Goal: Task Accomplishment & Management: Use online tool/utility

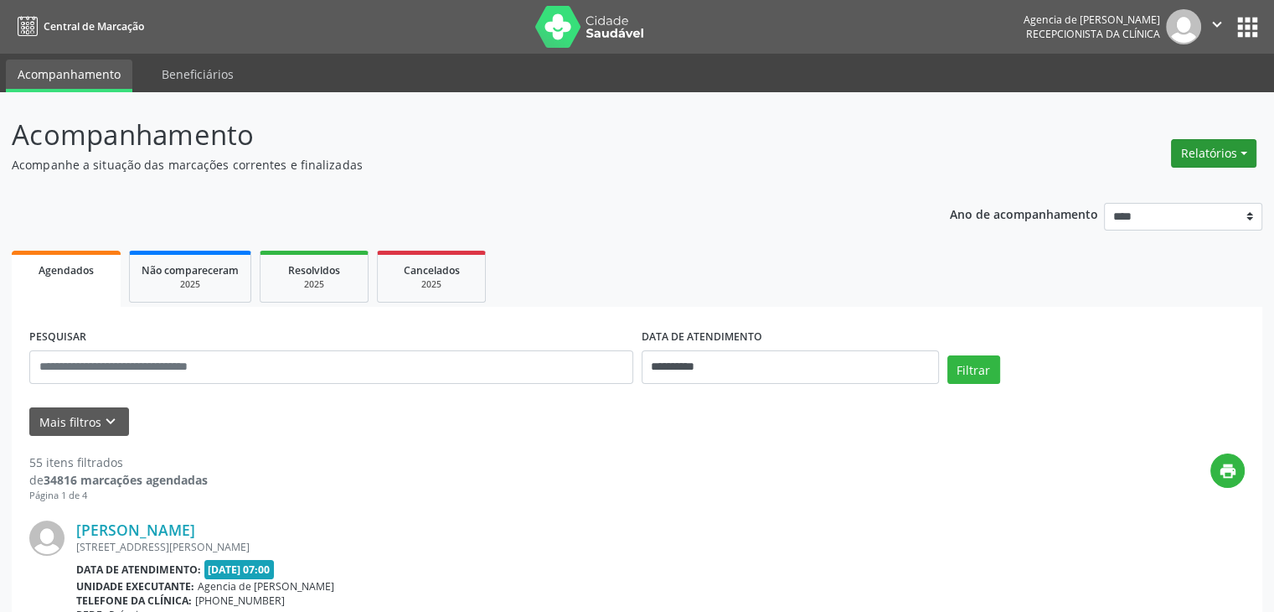
click at [1233, 162] on button "Relatórios" at bounding box center [1213, 153] width 85 height 28
click at [1213, 187] on link "Agendamentos" at bounding box center [1167, 189] width 180 height 23
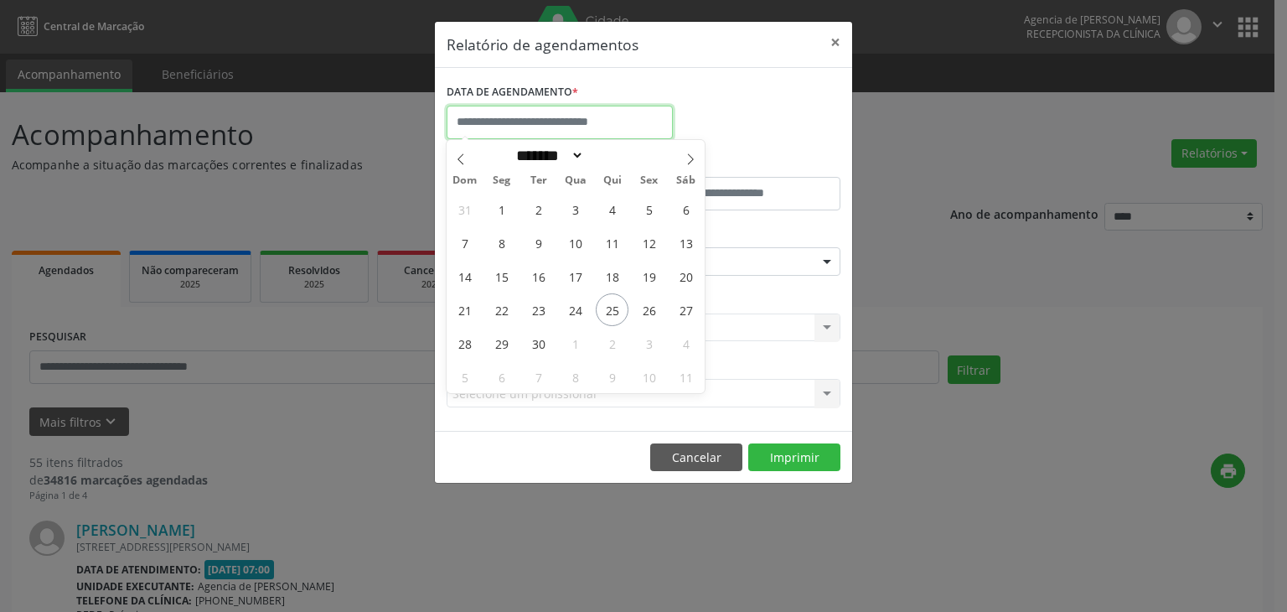
click at [631, 118] on input "text" at bounding box center [560, 123] width 226 height 34
click at [683, 163] on span at bounding box center [690, 154] width 28 height 28
select select "*"
click at [570, 212] on span "1" at bounding box center [575, 209] width 33 height 33
type input "**********"
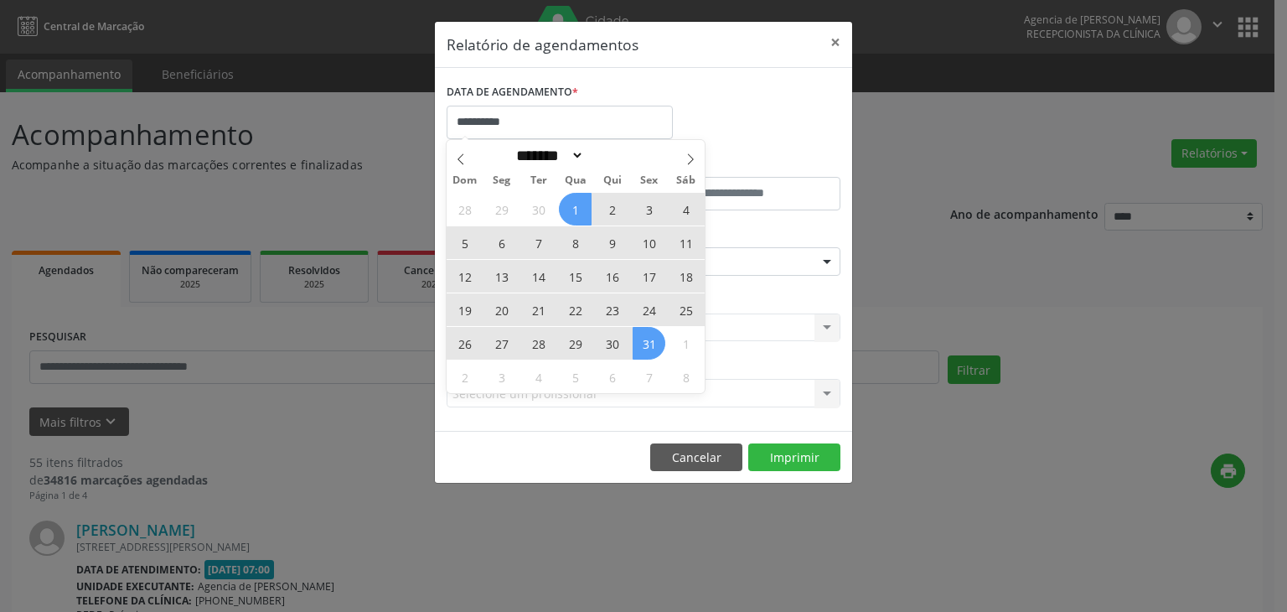
click at [653, 333] on span "31" at bounding box center [648, 343] width 33 height 33
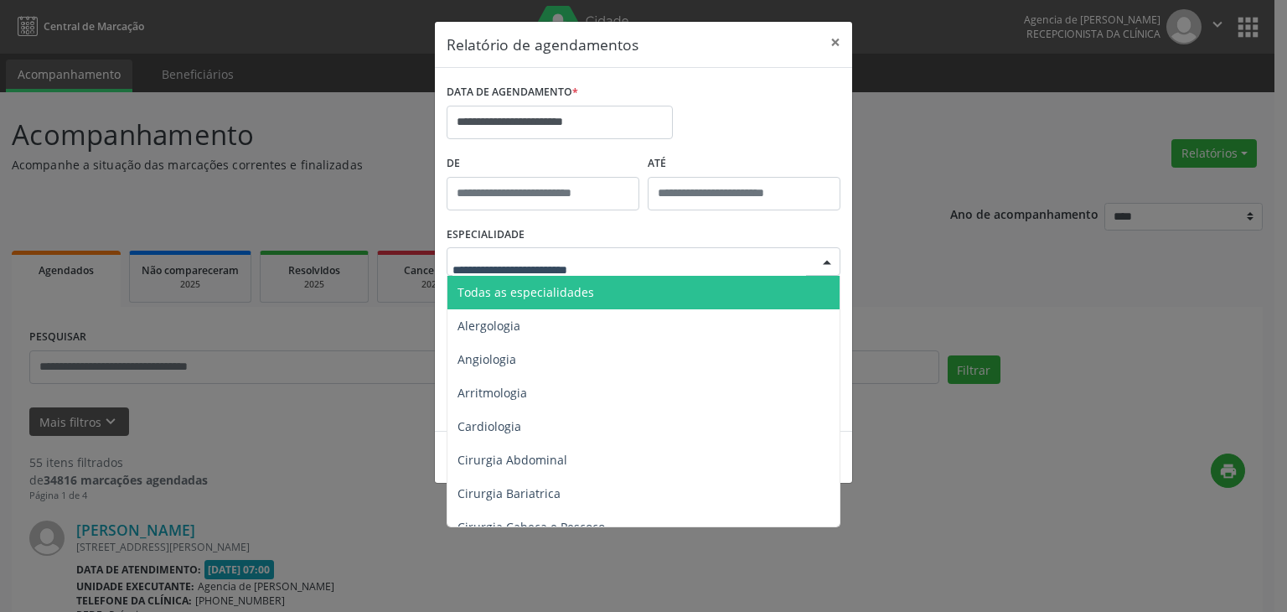
click at [599, 250] on div at bounding box center [644, 261] width 394 height 28
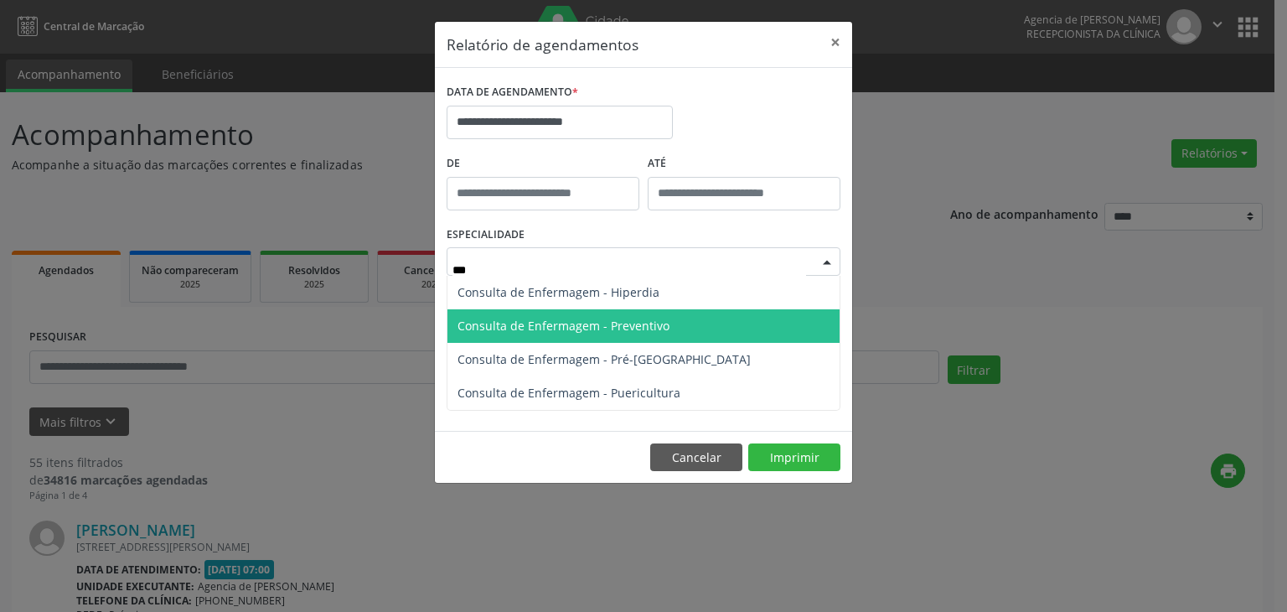
click at [606, 328] on span "Consulta de Enfermagem - Preventivo" at bounding box center [563, 326] width 212 height 16
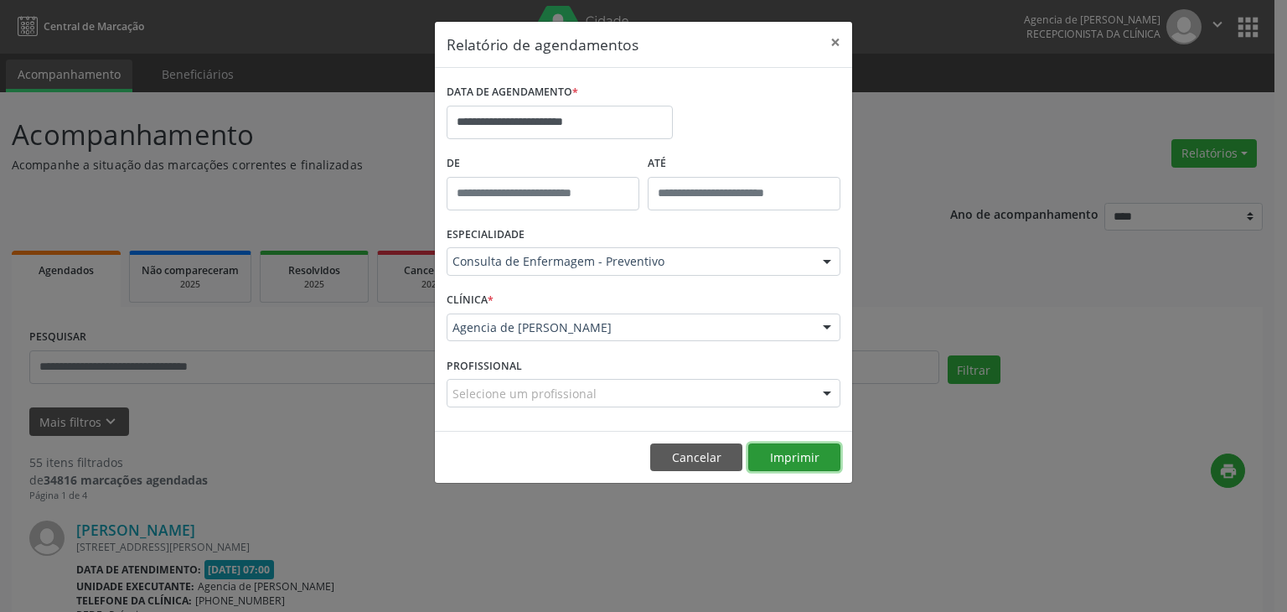
click at [764, 443] on button "Imprimir" at bounding box center [794, 457] width 92 height 28
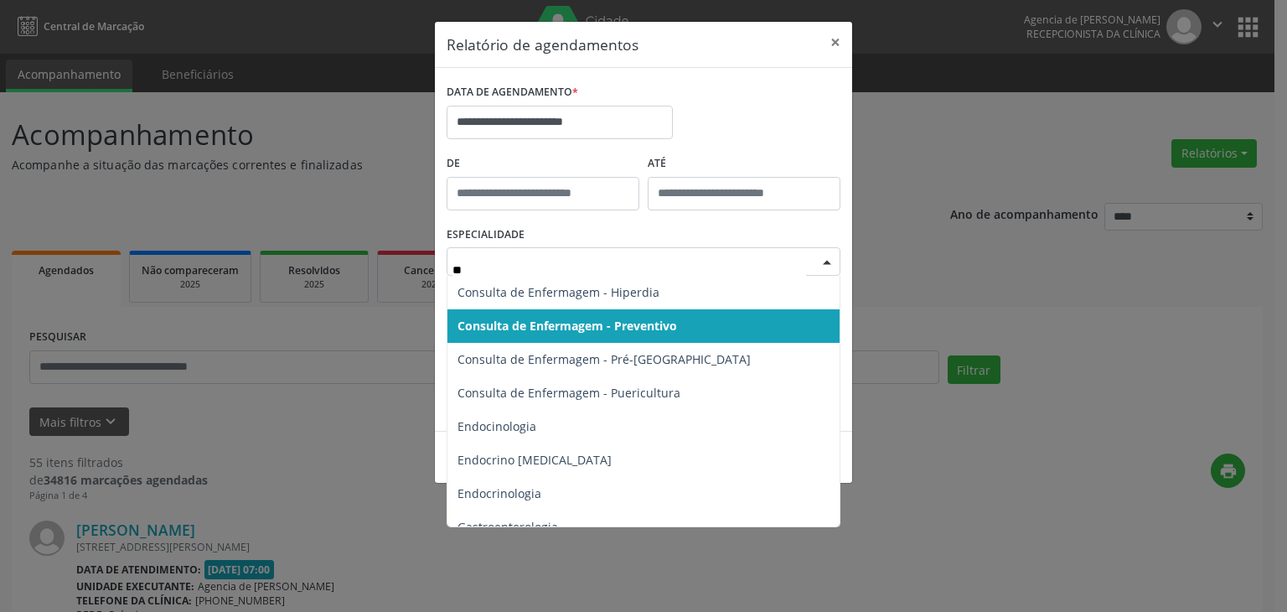
type input "***"
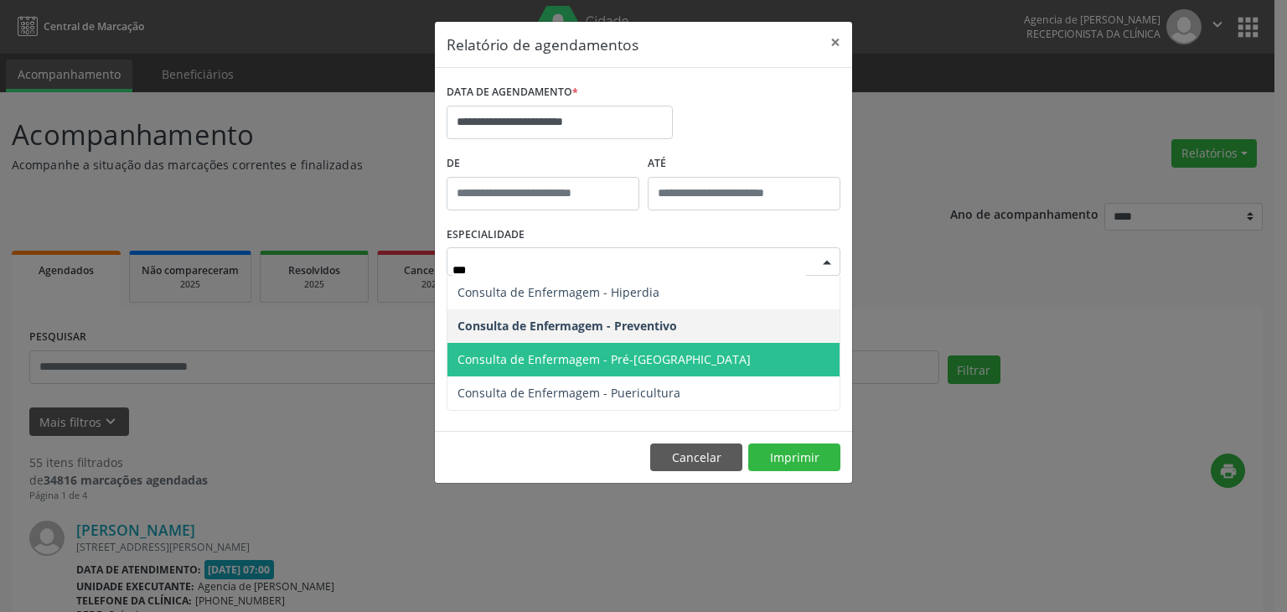
click at [603, 356] on span "Consulta de Enfermagem - Pré-[GEOGRAPHIC_DATA]" at bounding box center [603, 359] width 293 height 16
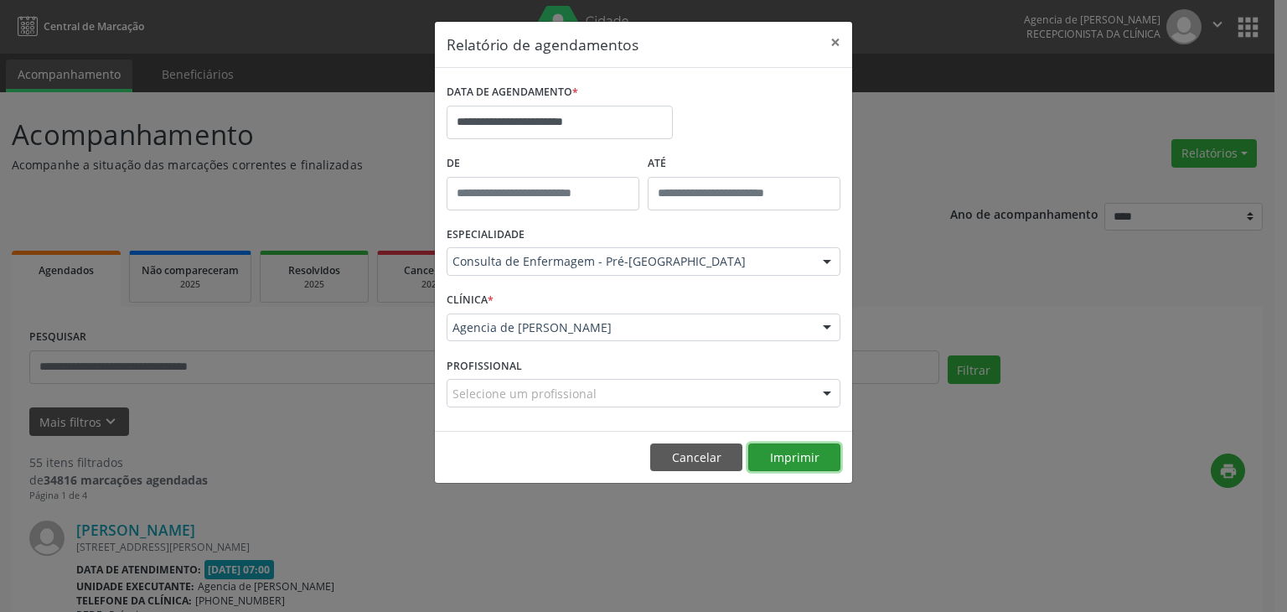
click at [774, 460] on button "Imprimir" at bounding box center [794, 457] width 92 height 28
